Goal: Check status: Check status

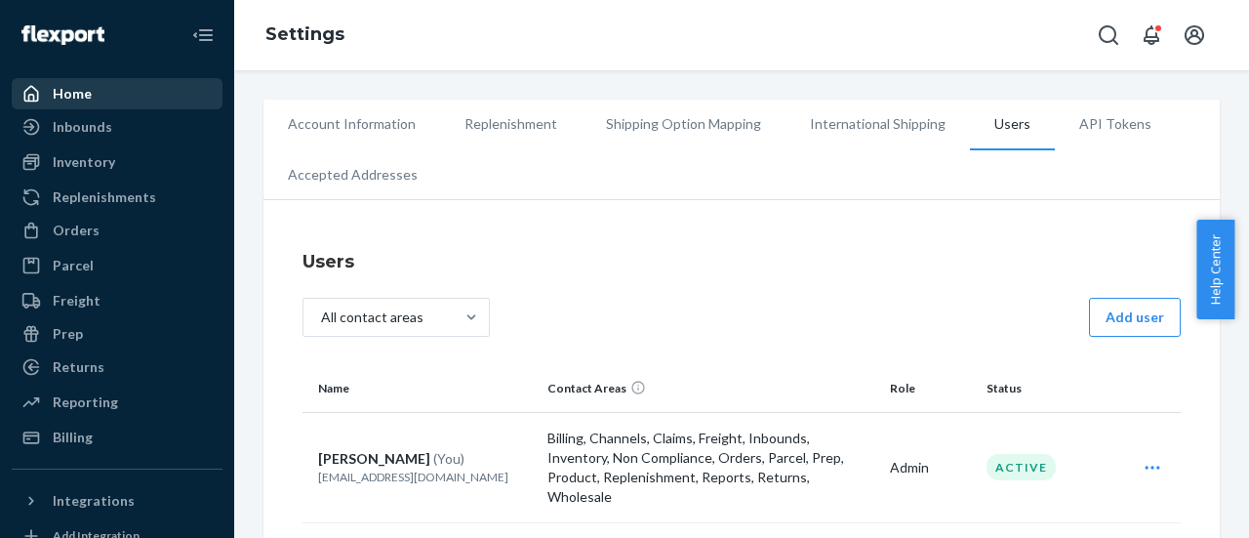
click at [78, 97] on div "Home" at bounding box center [72, 94] width 39 height 20
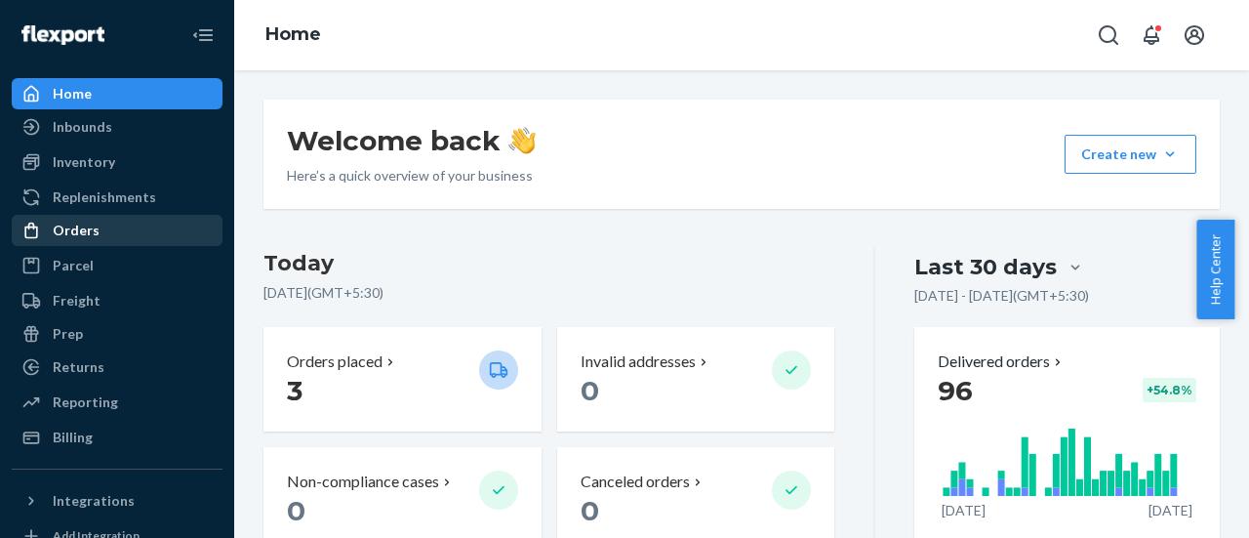
click at [93, 239] on div "Orders" at bounding box center [76, 231] width 47 height 20
